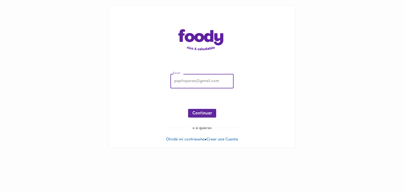
type input "[EMAIL_ADDRESS][DOMAIN_NAME]"
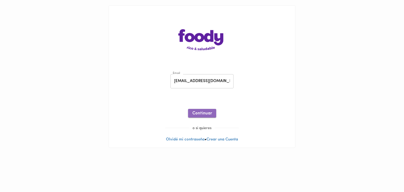
click at [208, 115] on span "Continuar" at bounding box center [202, 113] width 20 height 5
click at [201, 114] on span "Ingresar" at bounding box center [202, 113] width 17 height 5
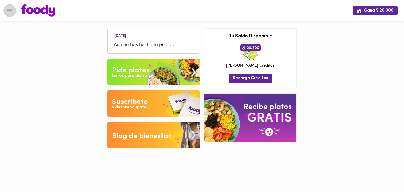
click at [11, 9] on icon "Menu" at bounding box center [9, 10] width 5 height 3
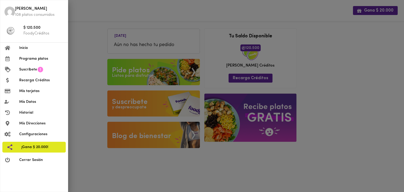
click at [30, 125] on span "Mis Direcciones" at bounding box center [41, 124] width 44 height 6
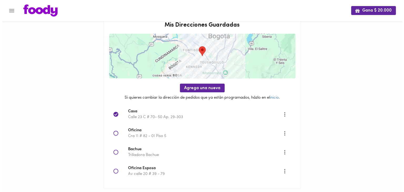
scroll to position [21, 0]
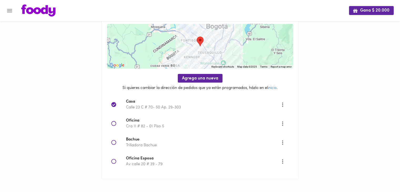
click at [284, 123] on icon "More" at bounding box center [282, 123] width 7 height 7
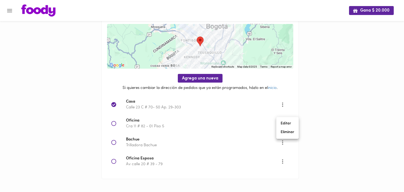
click at [290, 132] on li "Eliminar" at bounding box center [288, 132] width 22 height 9
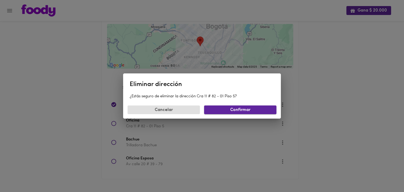
click at [248, 114] on button "Confirmar" at bounding box center [240, 110] width 72 height 9
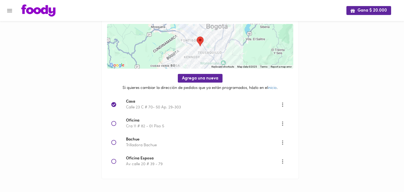
scroll to position [2, 0]
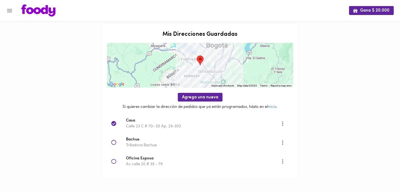
click at [285, 143] on icon "More" at bounding box center [282, 142] width 7 height 7
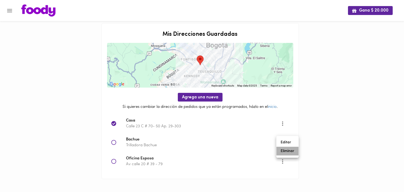
click at [287, 153] on li "Eliminar" at bounding box center [288, 151] width 22 height 9
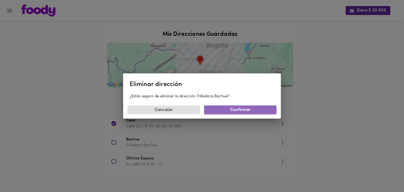
click at [257, 112] on span "Confirmar" at bounding box center [240, 110] width 64 height 5
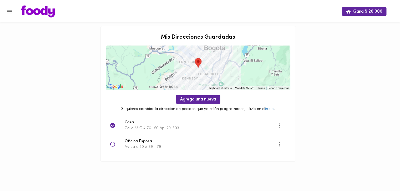
scroll to position [0, 0]
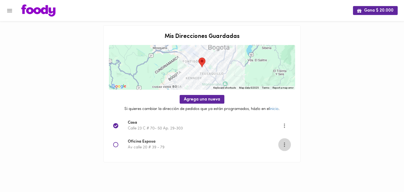
click at [285, 144] on icon "More" at bounding box center [284, 144] width 7 height 7
click at [286, 155] on li "Eliminar" at bounding box center [289, 153] width 22 height 9
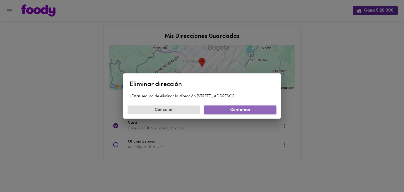
click at [233, 112] on span "Confirmar" at bounding box center [240, 110] width 64 height 5
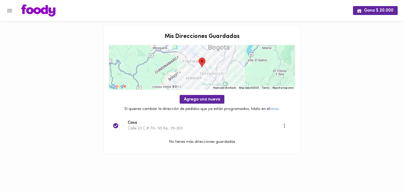
click at [3, 11] on div at bounding box center [2, 96] width 5 height 192
click at [9, 11] on icon "Menu" at bounding box center [9, 10] width 7 height 7
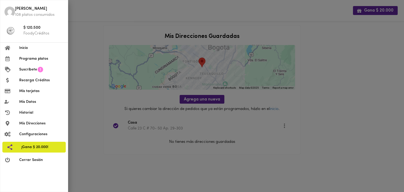
click at [34, 58] on span "Programa platos" at bounding box center [41, 59] width 44 height 6
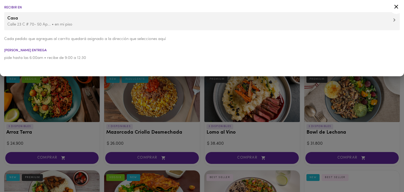
click at [0, 92] on div at bounding box center [202, 96] width 404 height 192
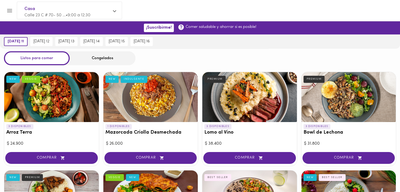
click at [99, 58] on div "Congelados" at bounding box center [103, 58] width 66 height 14
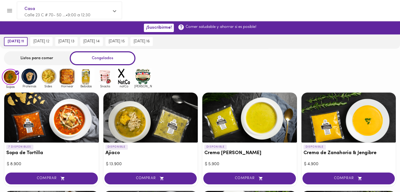
click at [91, 79] on img at bounding box center [86, 76] width 17 height 17
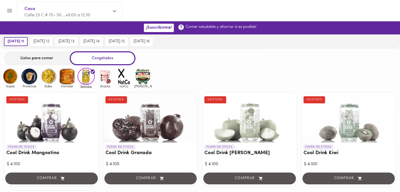
click at [12, 80] on img at bounding box center [10, 76] width 17 height 17
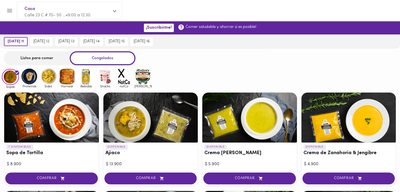
click at [140, 78] on img at bounding box center [142, 76] width 17 height 17
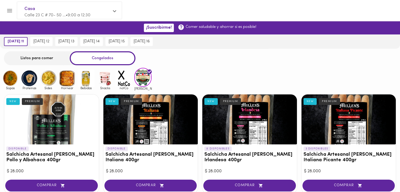
click at [124, 79] on img at bounding box center [124, 78] width 17 height 17
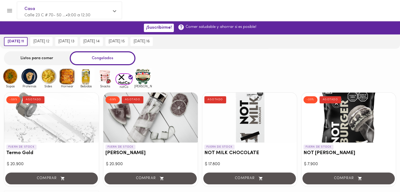
click at [108, 79] on img at bounding box center [105, 76] width 17 height 17
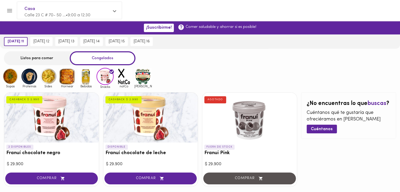
click at [95, 81] on div "Snacks" at bounding box center [104, 78] width 19 height 21
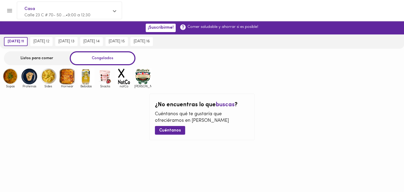
click at [86, 80] on img at bounding box center [86, 76] width 17 height 17
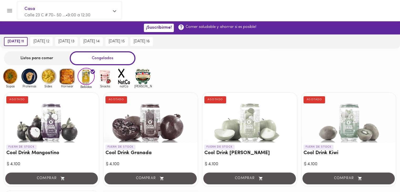
click at [51, 80] on img at bounding box center [48, 76] width 17 height 17
